Goal: Task Accomplishment & Management: Complete application form

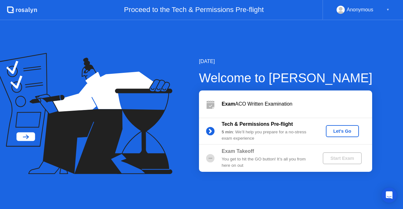
click at [345, 132] on div "Let's Go" at bounding box center [342, 130] width 28 height 5
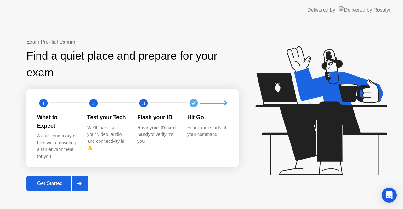
click at [47, 183] on div "Get Started" at bounding box center [49, 183] width 43 height 6
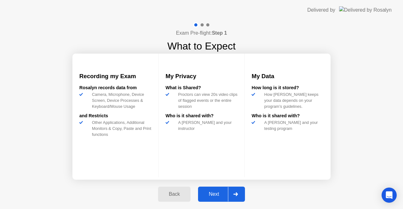
click at [216, 198] on button "Next" at bounding box center [221, 193] width 47 height 15
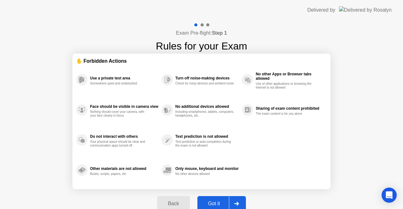
click at [216, 198] on button "Got it" at bounding box center [221, 203] width 48 height 15
select select "**********"
select select "*******"
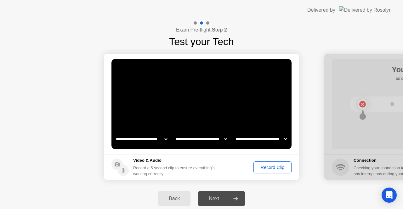
click at [282, 165] on div "Record Clip" at bounding box center [273, 167] width 34 height 5
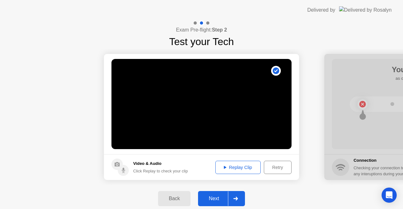
click at [240, 167] on div "Replay Clip" at bounding box center [237, 167] width 41 height 5
click at [219, 194] on button "Next" at bounding box center [221, 198] width 47 height 15
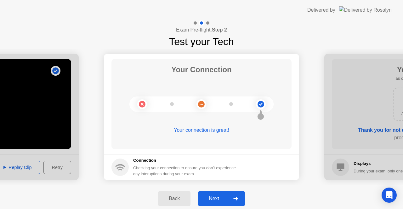
click at [219, 194] on button "Next" at bounding box center [221, 198] width 47 height 15
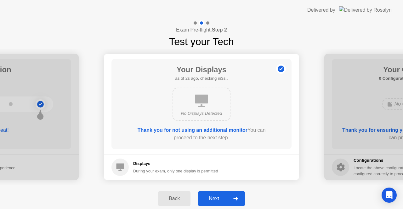
click at [219, 194] on button "Next" at bounding box center [221, 198] width 47 height 15
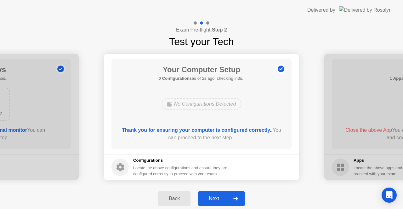
click at [219, 194] on button "Next" at bounding box center [221, 198] width 47 height 15
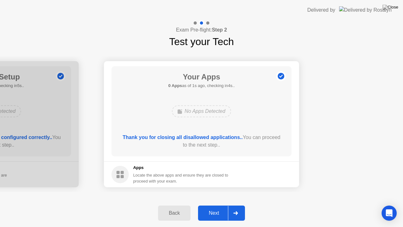
click at [212, 208] on div "Next" at bounding box center [214, 213] width 28 height 6
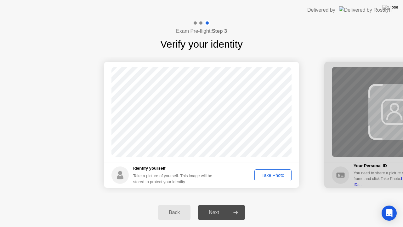
click at [284, 177] on div "Take Photo" at bounding box center [272, 174] width 33 height 5
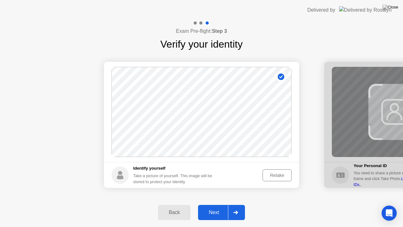
click at [210, 208] on div "Next" at bounding box center [214, 212] width 28 height 6
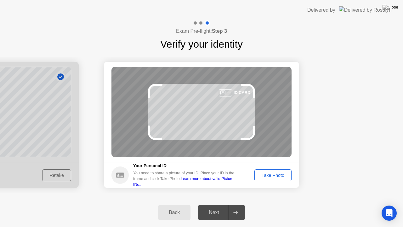
click at [278, 176] on div "Take Photo" at bounding box center [272, 174] width 33 height 5
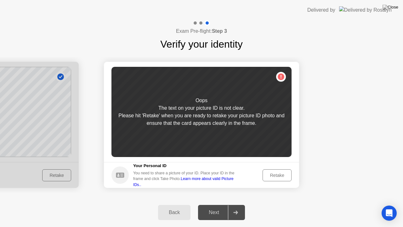
click at [278, 176] on div "Retake" at bounding box center [277, 174] width 25 height 5
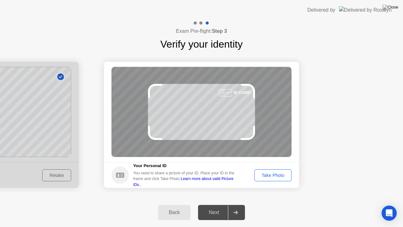
click at [278, 176] on div "Take Photo" at bounding box center [272, 174] width 33 height 5
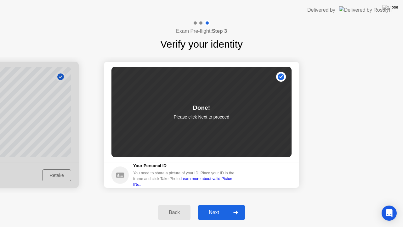
click at [210, 208] on button "Next" at bounding box center [221, 212] width 47 height 15
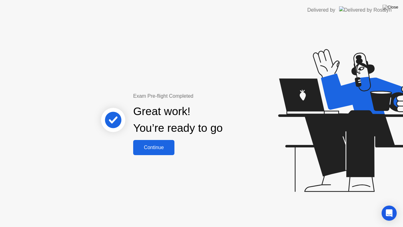
click at [148, 144] on div "Continue" at bounding box center [153, 147] width 37 height 6
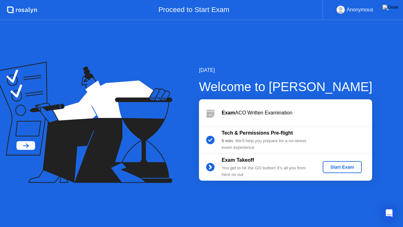
click at [355, 166] on div "Start Exam" at bounding box center [342, 166] width 34 height 5
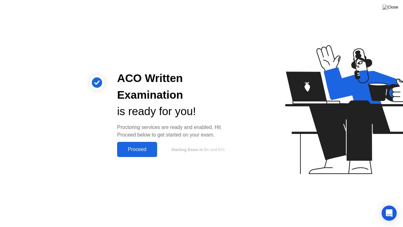
click at [150, 148] on div "Proceed" at bounding box center [137, 149] width 36 height 6
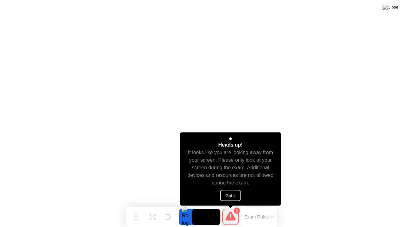
click at [238, 194] on button "Got it" at bounding box center [230, 194] width 20 height 11
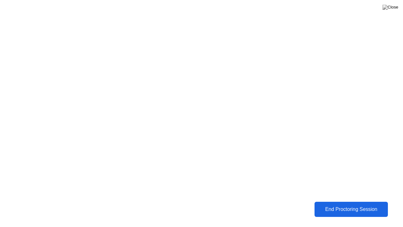
click at [355, 208] on div "End Proctoring Session" at bounding box center [351, 209] width 70 height 6
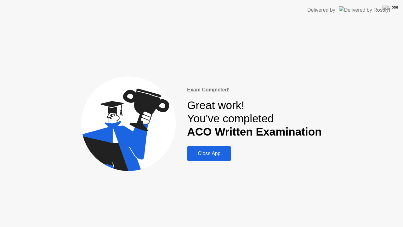
click at [231, 149] on button "Close App" at bounding box center [209, 153] width 44 height 15
